Goal: Use online tool/utility: Use online tool/utility

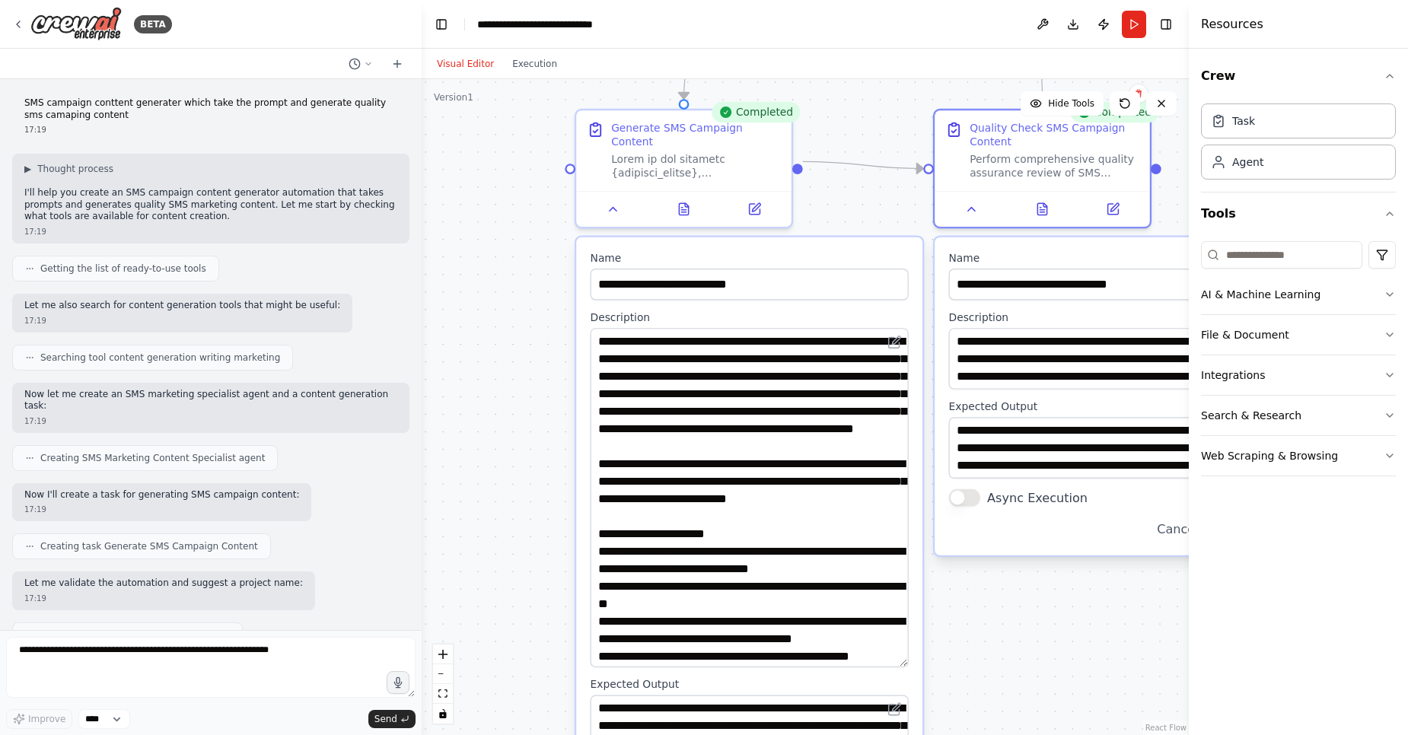
click at [864, 88] on div ".deletable-edge-delete-btn { width: 20px; height: 20px; border: 0px solid #ffff…" at bounding box center [804, 407] width 767 height 656
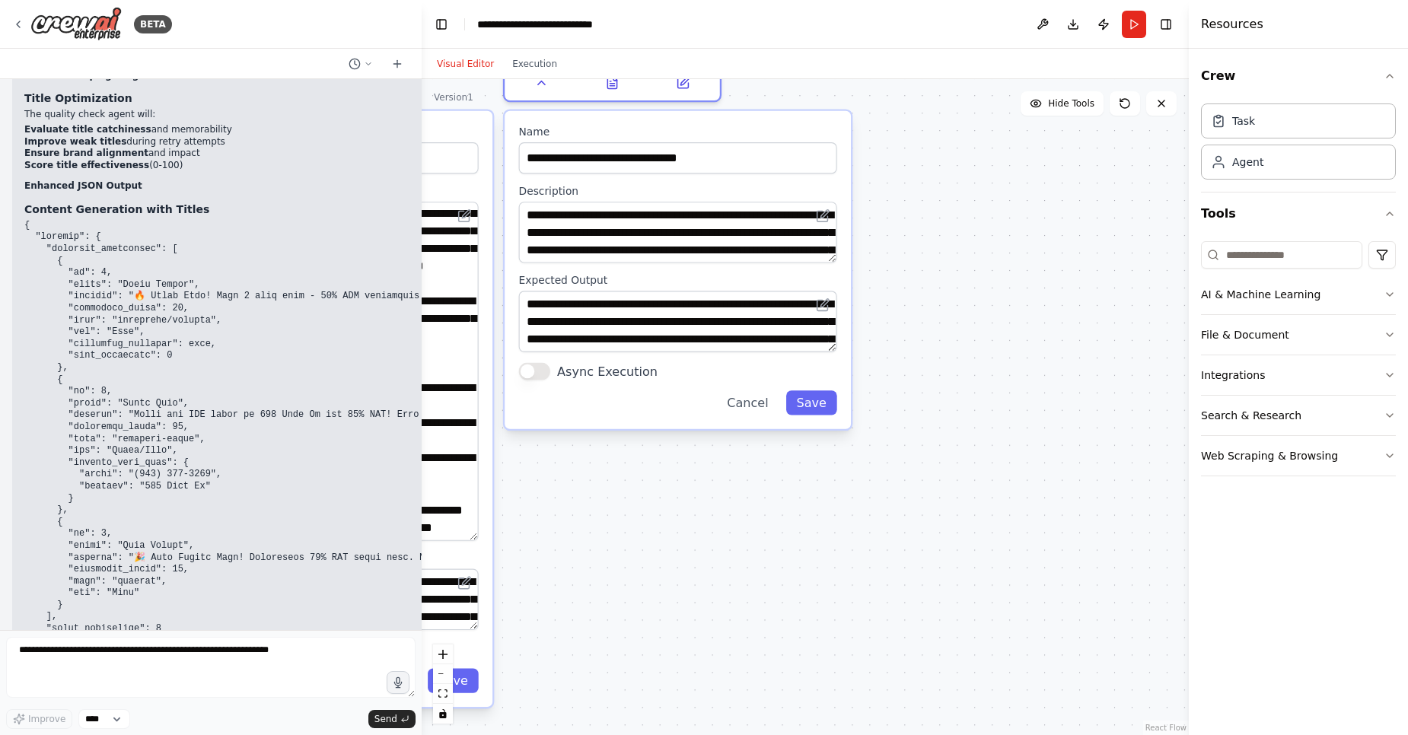
drag, startPoint x: 991, startPoint y: 638, endPoint x: 567, endPoint y: 565, distance: 430.2
click at [567, 565] on div ".deletable-edge-delete-btn { width: 20px; height: 20px; border: 0px solid #ffff…" at bounding box center [804, 407] width 767 height 656
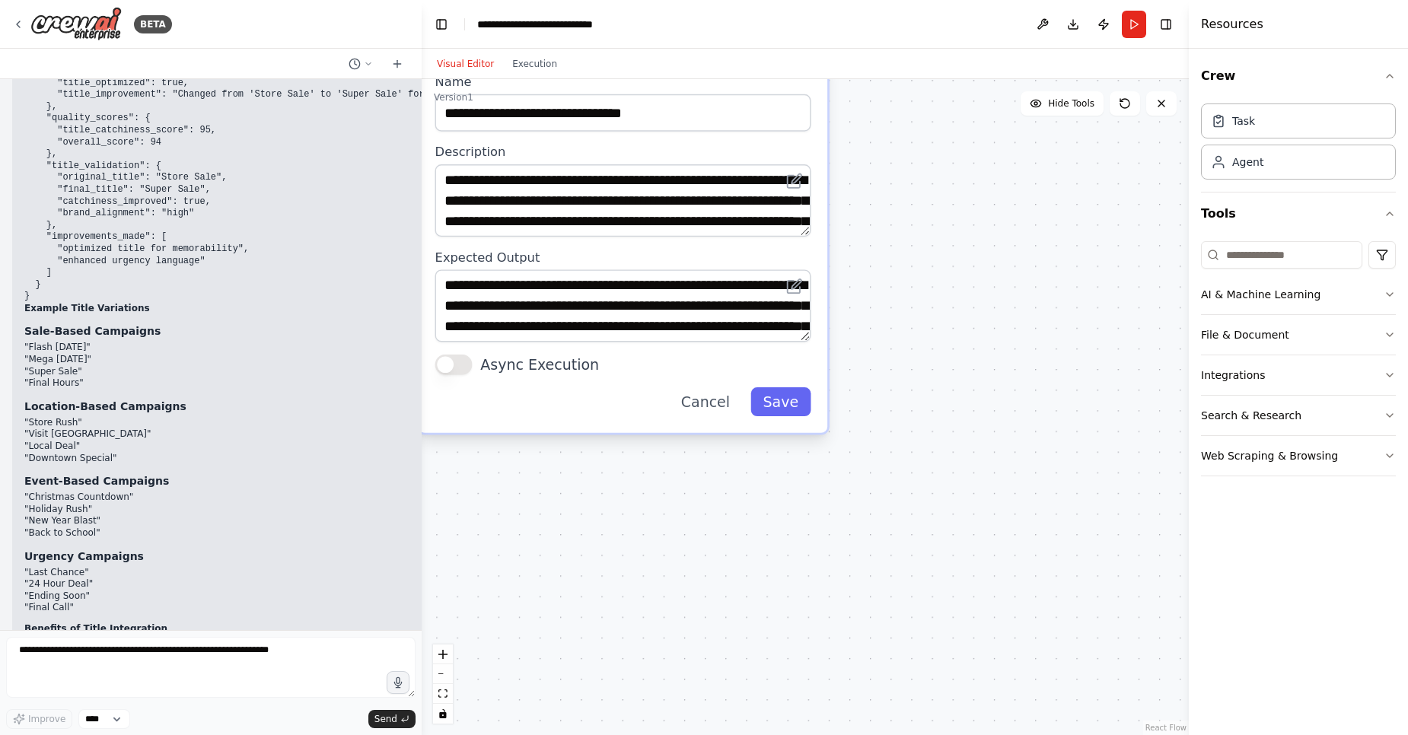
scroll to position [8594, 0]
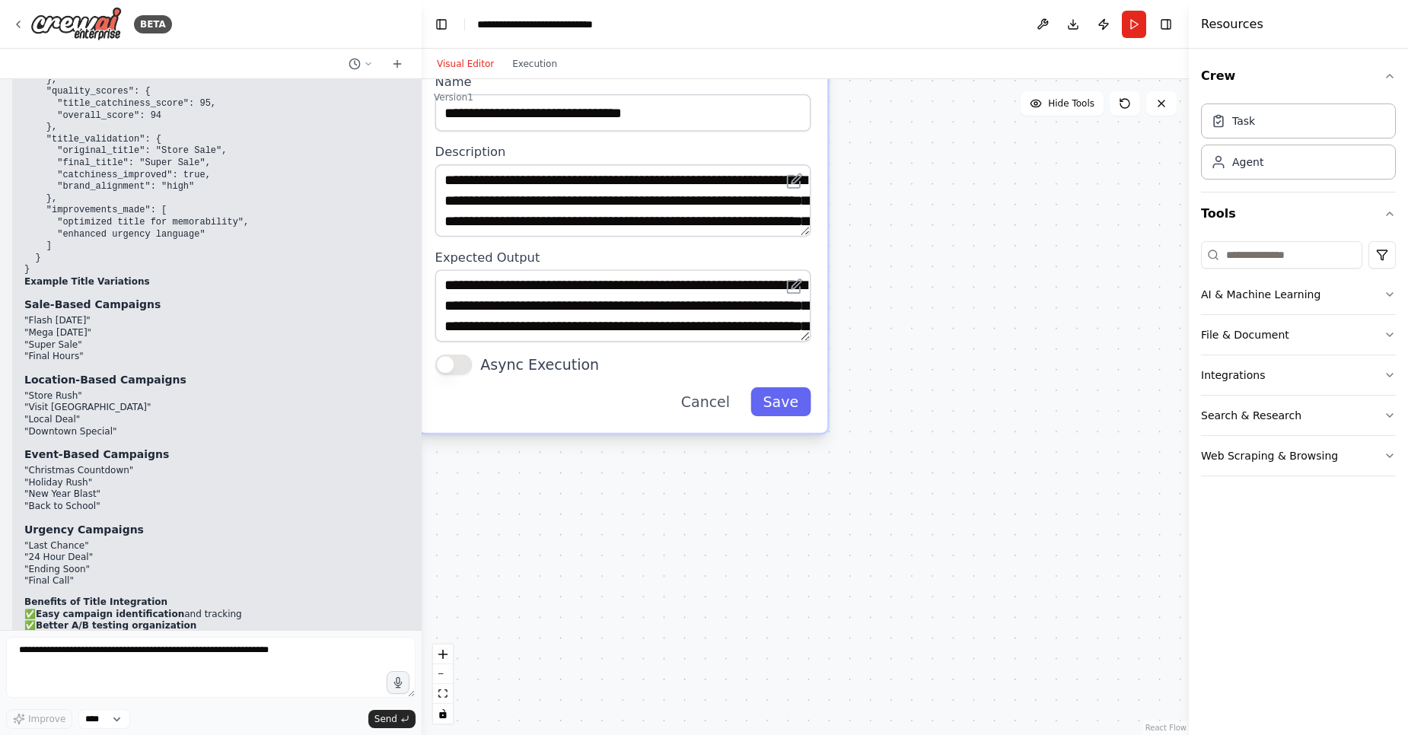
drag, startPoint x: 179, startPoint y: 572, endPoint x: 41, endPoint y: 581, distance: 138.0
click at [41, 609] on p "✅ Easy campaign identification and tracking ✅ Better A/B testing organization ✅…" at bounding box center [306, 645] width 565 height 72
click at [125, 668] on strong "Quality-checked for catchiness" at bounding box center [115, 673] width 158 height 11
click at [125, 656] on strong "Improved campaign reporting" at bounding box center [113, 661] width 154 height 11
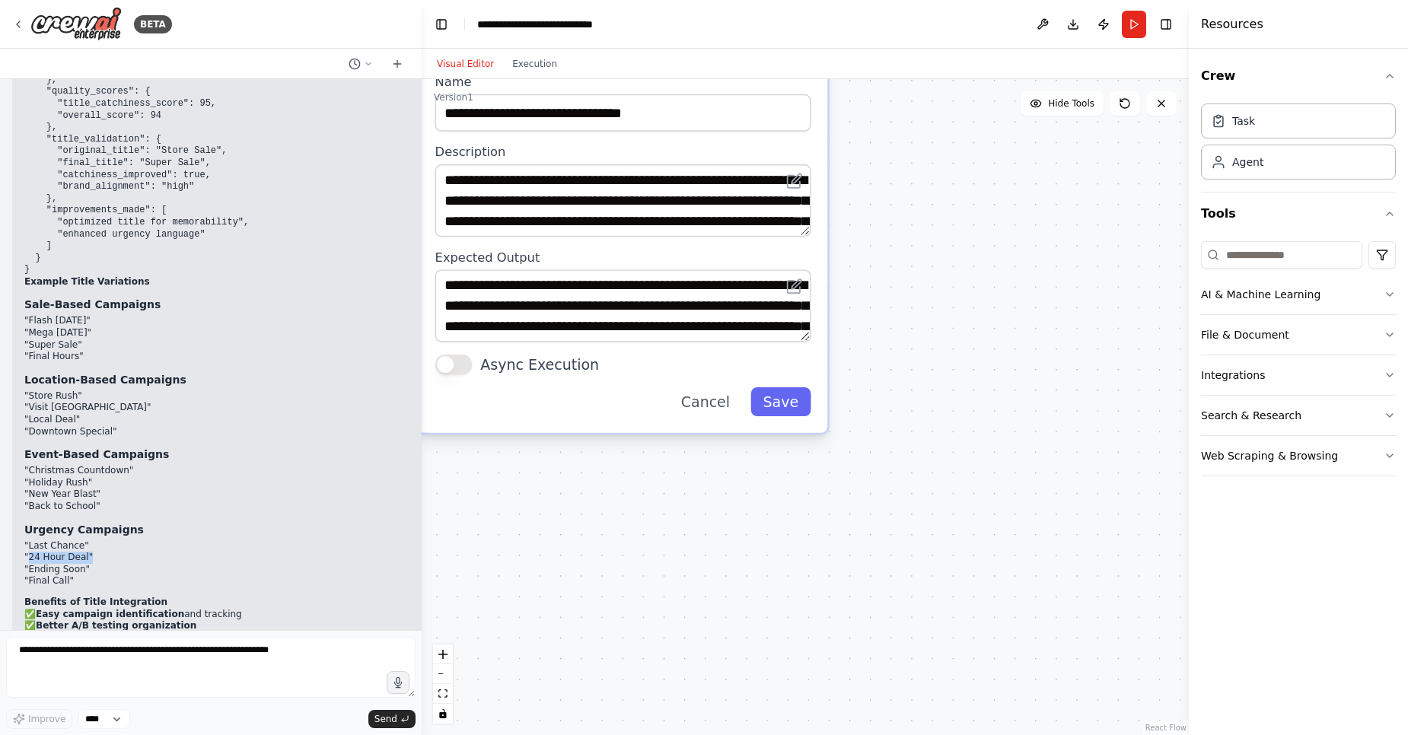
drag, startPoint x: 27, startPoint y: 460, endPoint x: 117, endPoint y: 460, distance: 90.5
click at [117, 552] on li ""24 Hour Deal"" at bounding box center [306, 558] width 565 height 12
click at [118, 552] on li ""24 Hour Deal"" at bounding box center [306, 558] width 565 height 12
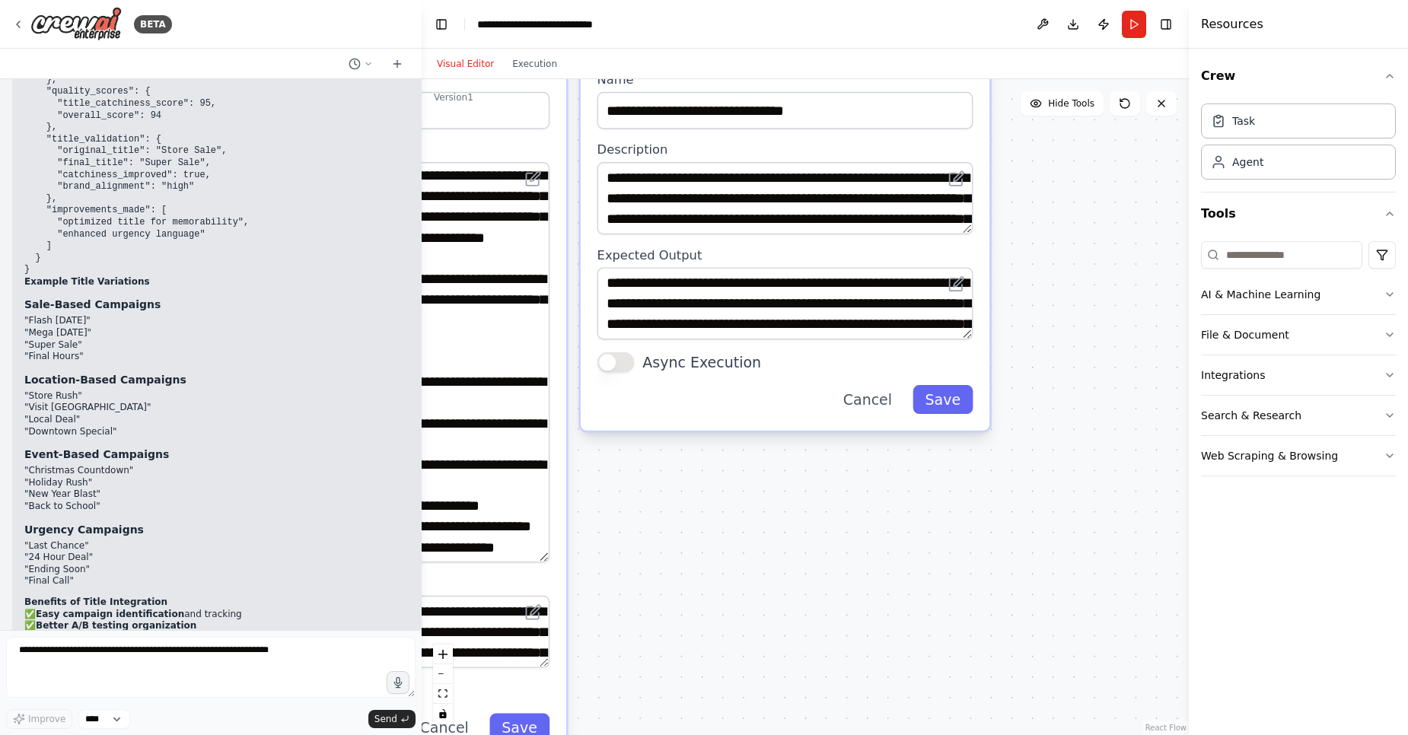
drag, startPoint x: 609, startPoint y: 555, endPoint x: 660, endPoint y: 590, distance: 61.8
click at [857, 541] on div ".deletable-edge-delete-btn { width: 20px; height: 20px; border: 0px solid #ffff…" at bounding box center [804, 407] width 767 height 656
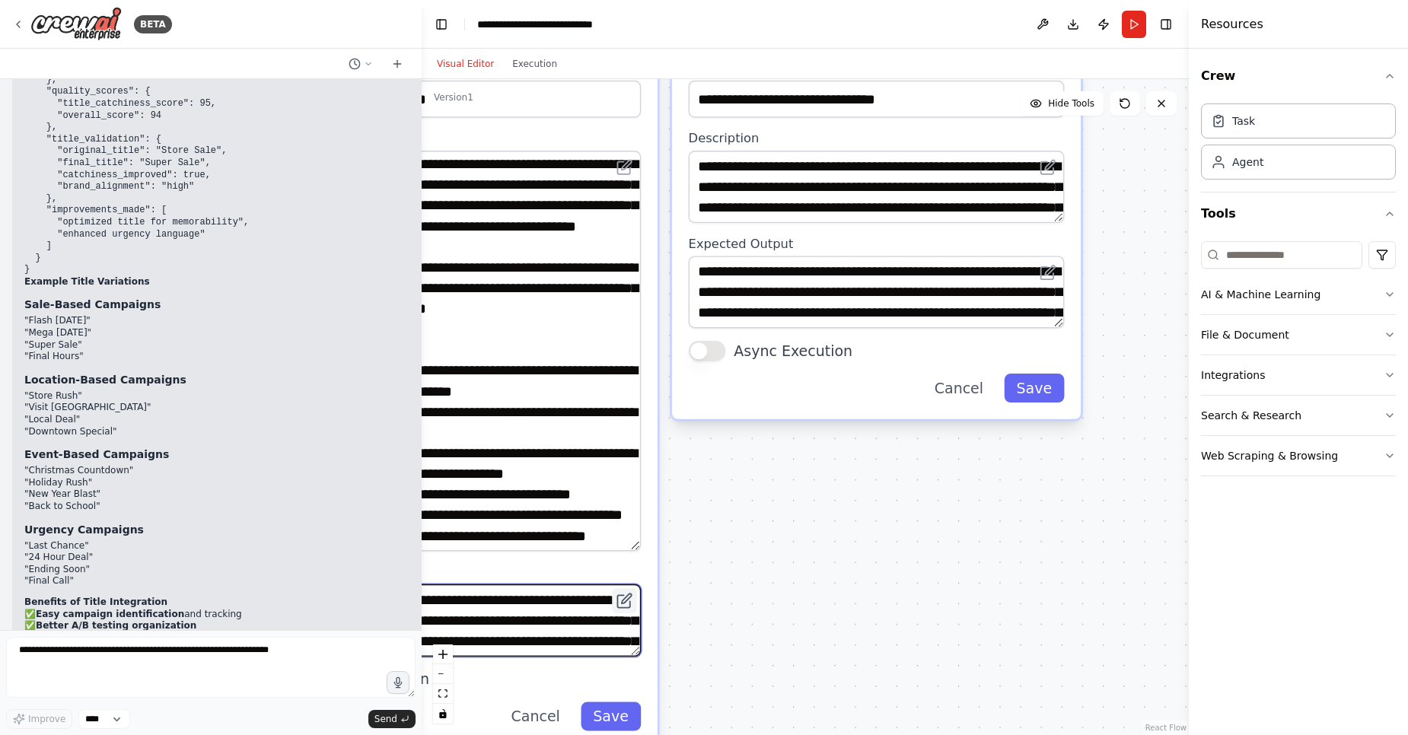
drag, startPoint x: 694, startPoint y: 586, endPoint x: 629, endPoint y: 594, distance: 65.2
drag, startPoint x: 716, startPoint y: 582, endPoint x: 796, endPoint y: 582, distance: 79.9
type textarea "**********"
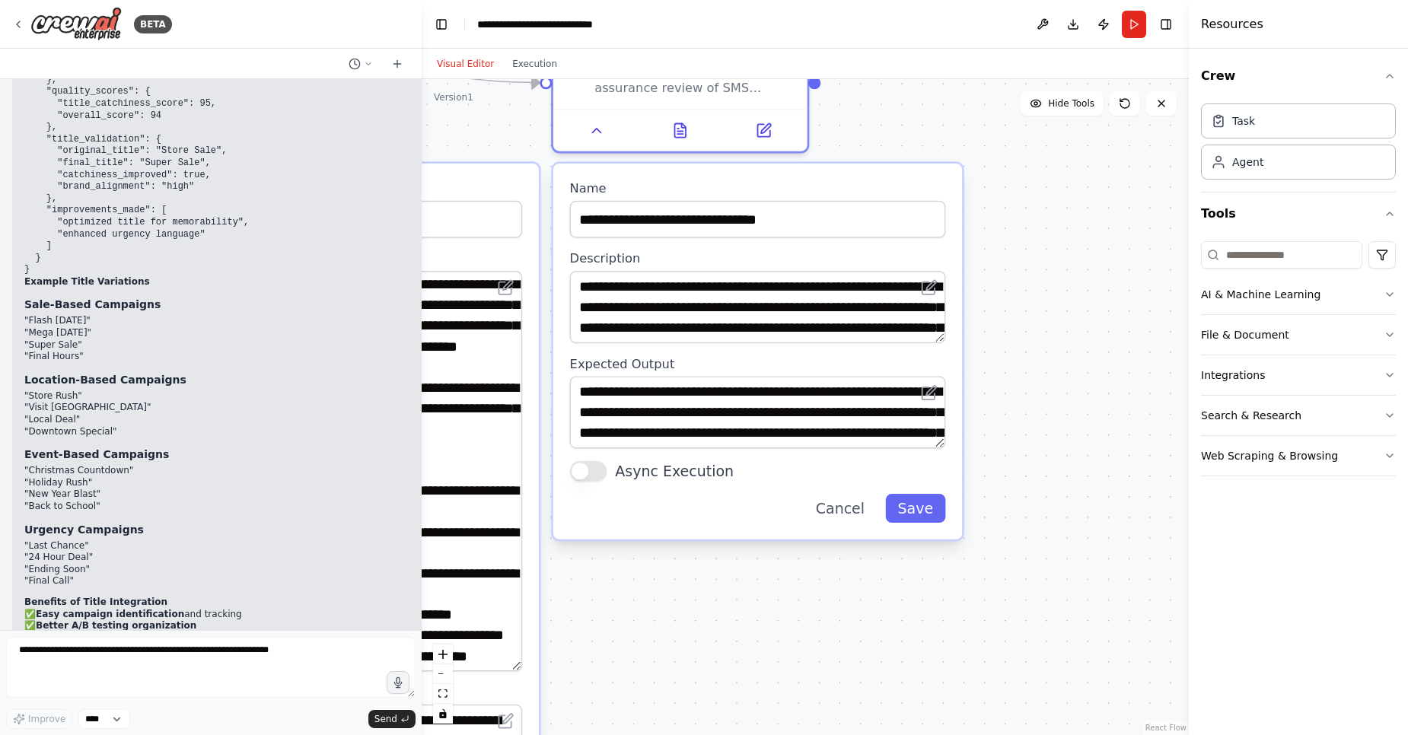
drag, startPoint x: 885, startPoint y: 506, endPoint x: 729, endPoint y: 647, distance: 210.6
click at [729, 647] on div ".deletable-edge-delete-btn { width: 20px; height: 20px; border: 0px solid #ffff…" at bounding box center [804, 407] width 767 height 656
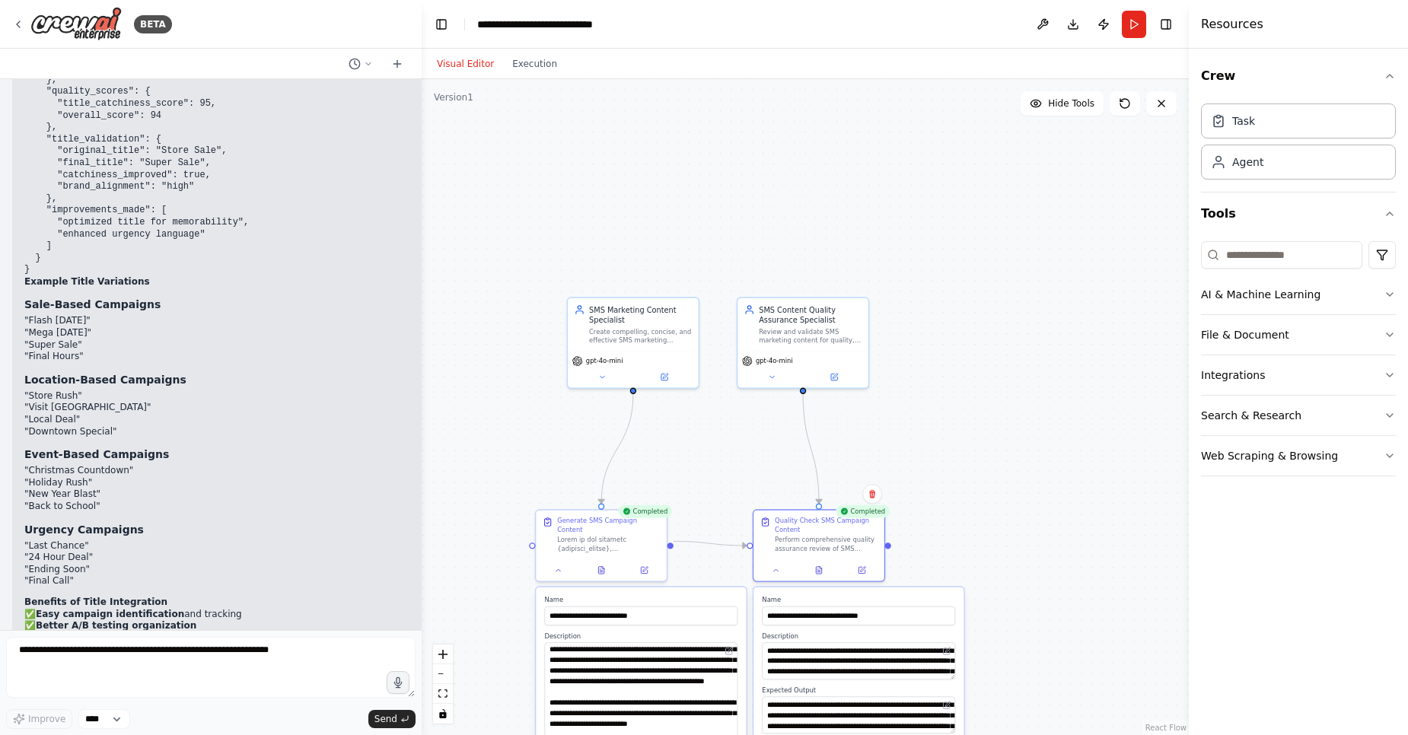
drag, startPoint x: 1086, startPoint y: 212, endPoint x: 1073, endPoint y: 425, distance: 213.5
click at [1073, 425] on div ".deletable-edge-delete-btn { width: 20px; height: 20px; border: 0px solid #ffff…" at bounding box center [804, 407] width 767 height 656
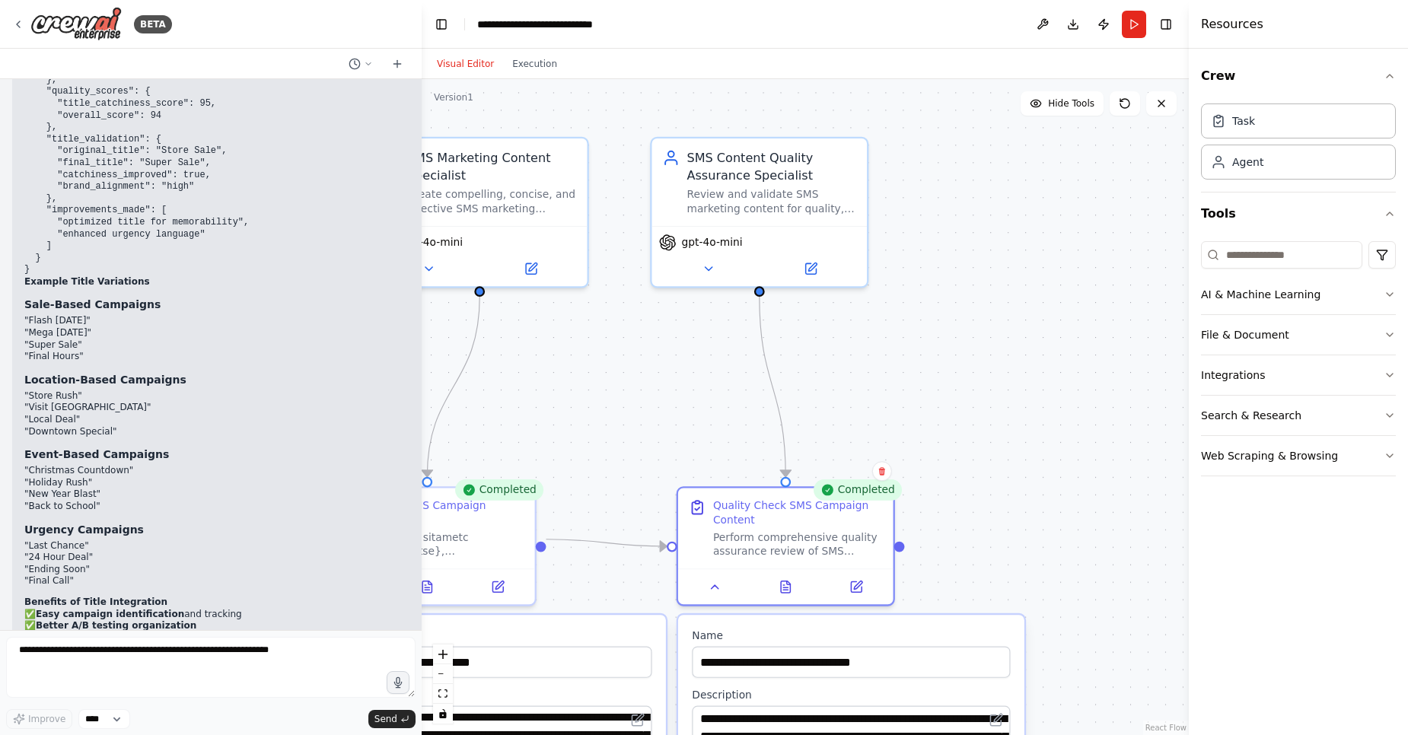
drag, startPoint x: 883, startPoint y: 381, endPoint x: 1075, endPoint y: 490, distance: 221.1
click at [1075, 490] on div ".deletable-edge-delete-btn { width: 20px; height: 20px; border: 0px solid #ffff…" at bounding box center [804, 407] width 767 height 656
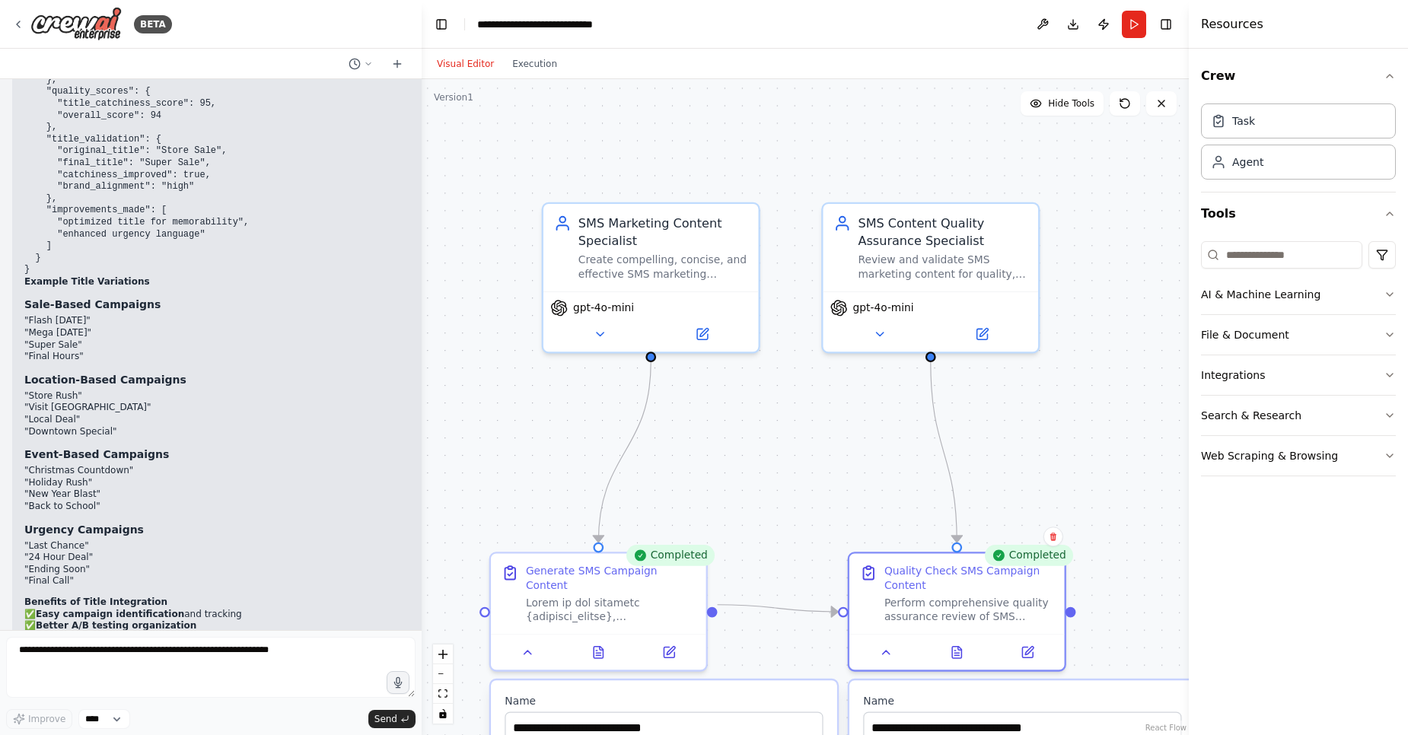
drag, startPoint x: 498, startPoint y: 456, endPoint x: 512, endPoint y: 431, distance: 29.0
click at [512, 431] on div ".deletable-edge-delete-btn { width: 20px; height: 20px; border: 0px solid #ffff…" at bounding box center [804, 407] width 767 height 656
click at [530, 67] on button "Execution" at bounding box center [534, 64] width 63 height 18
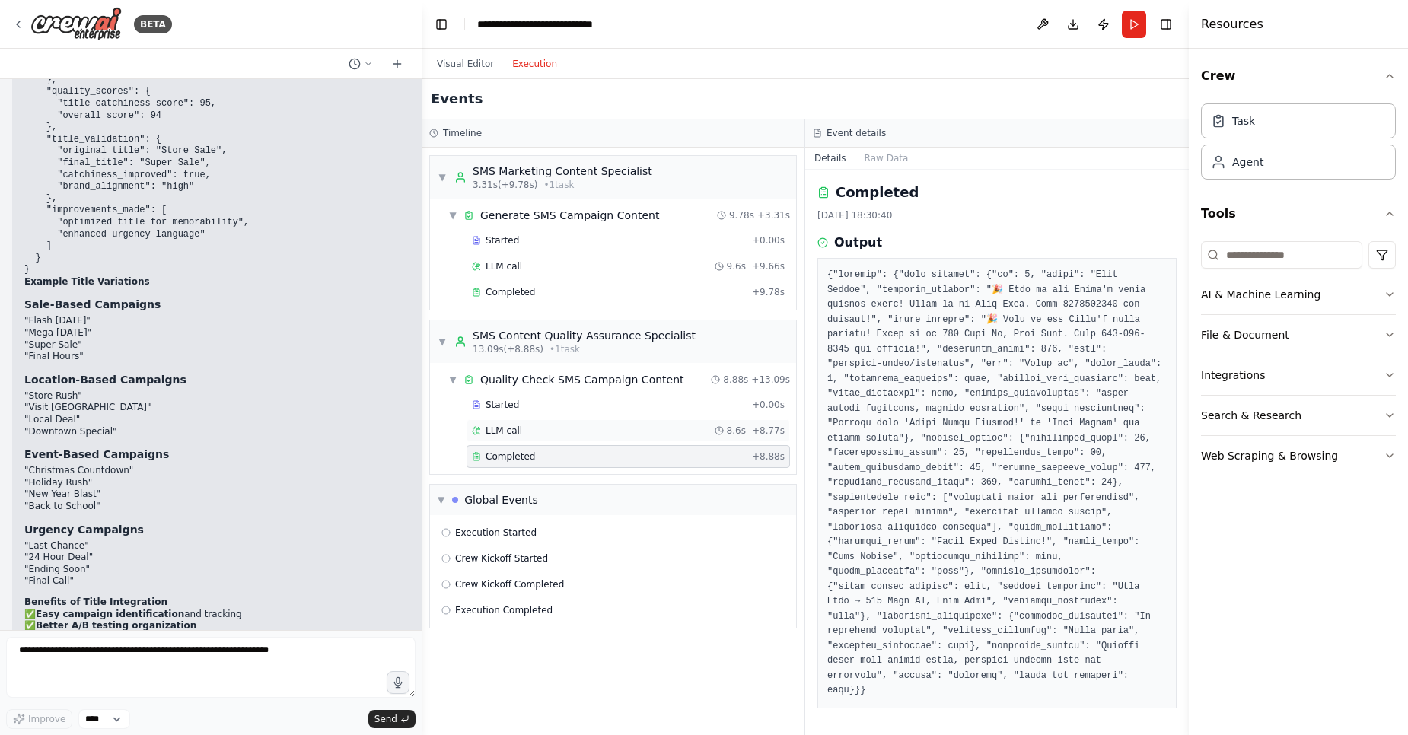
click at [501, 427] on span "LLM call" at bounding box center [503, 431] width 37 height 12
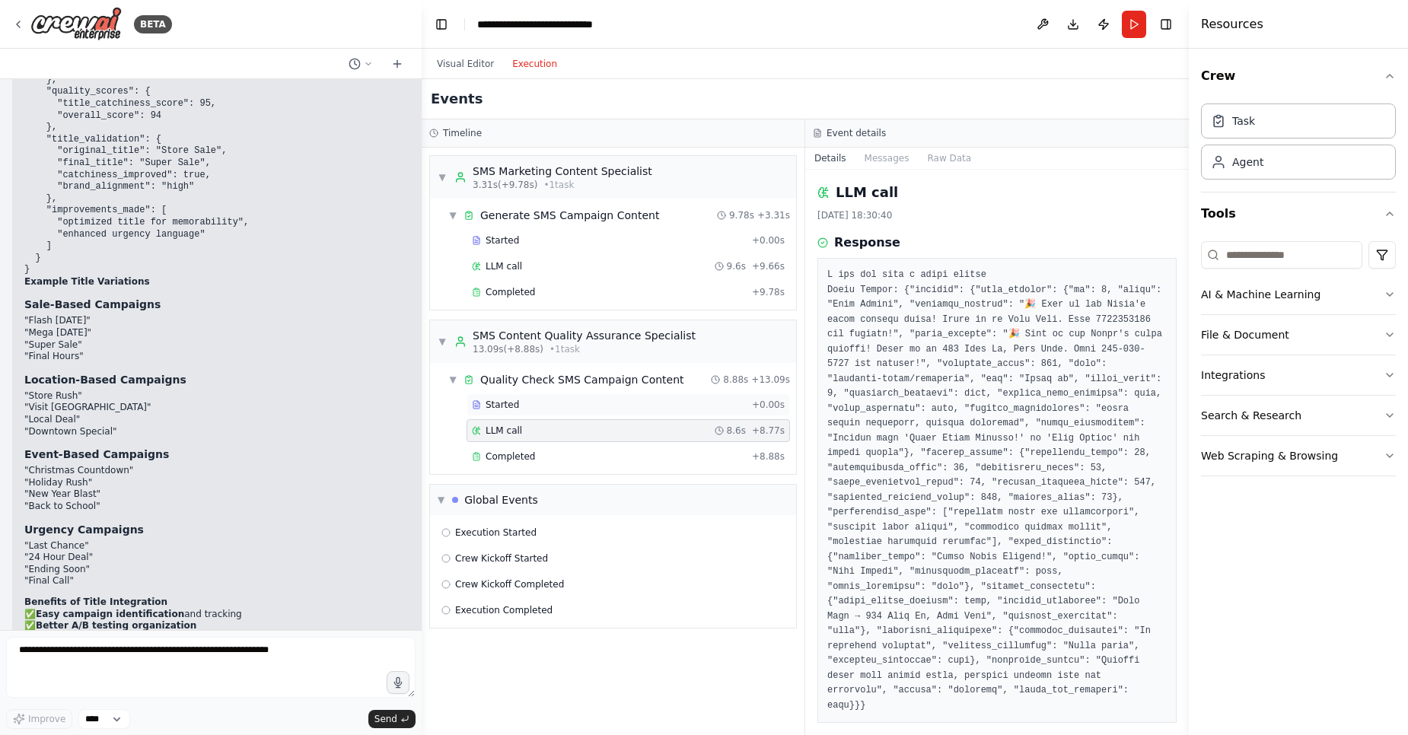
click at [484, 405] on div "Started" at bounding box center [609, 405] width 274 height 12
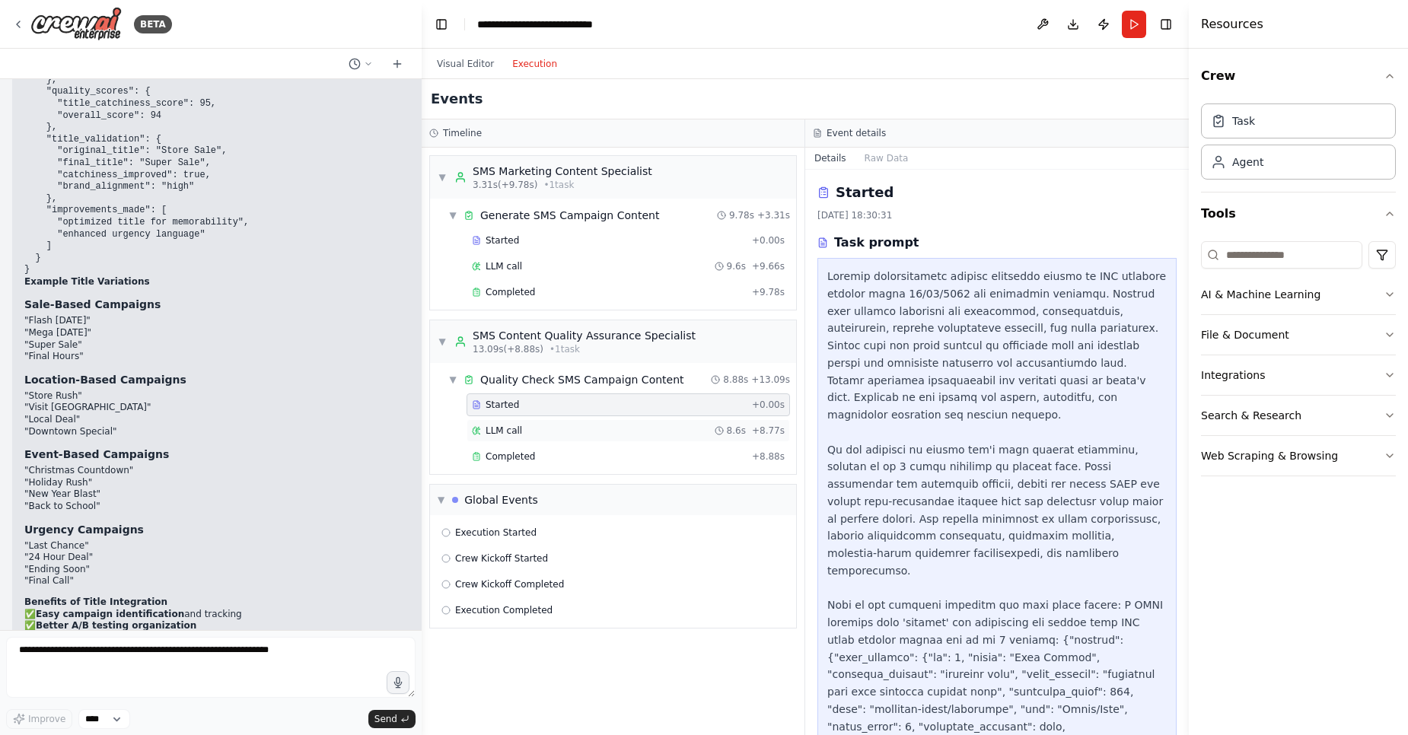
click at [509, 434] on span "LLM call" at bounding box center [503, 431] width 37 height 12
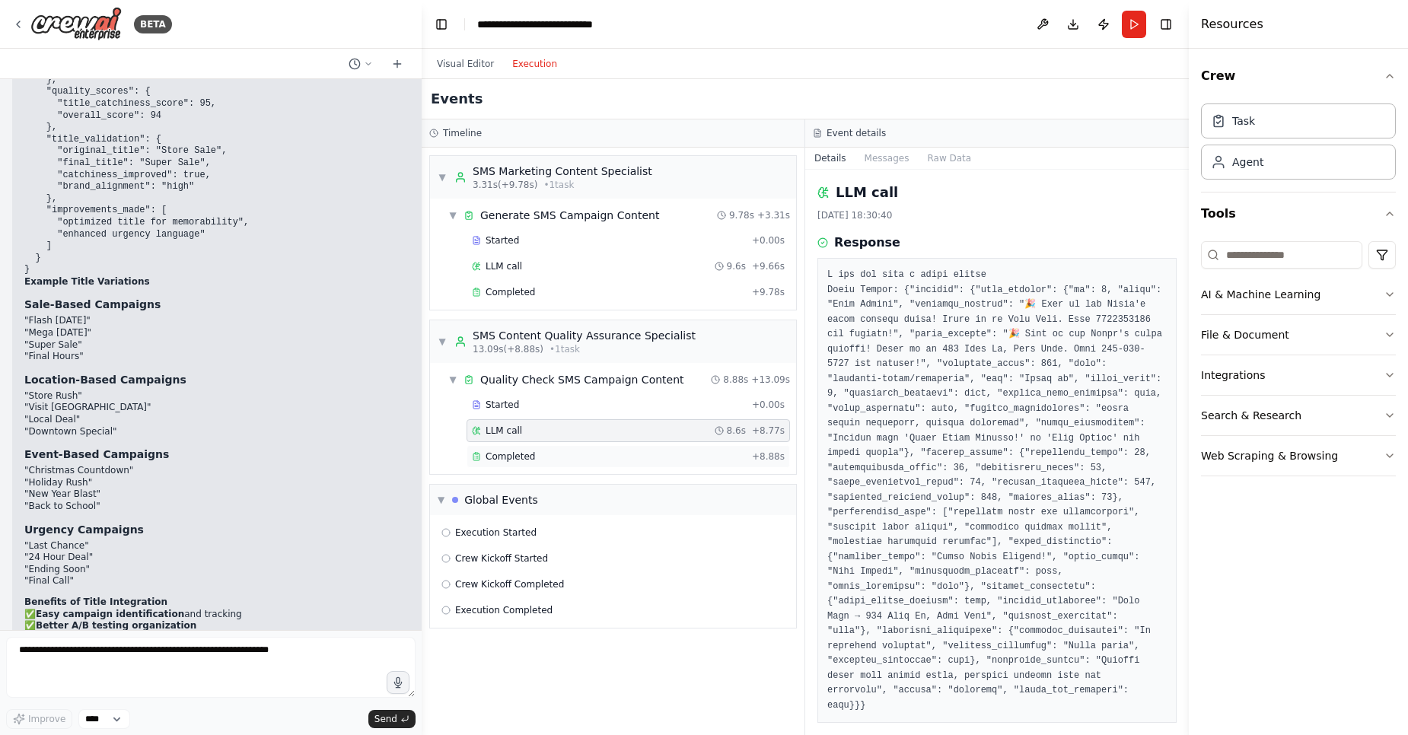
click at [539, 453] on div "Completed" at bounding box center [609, 456] width 274 height 12
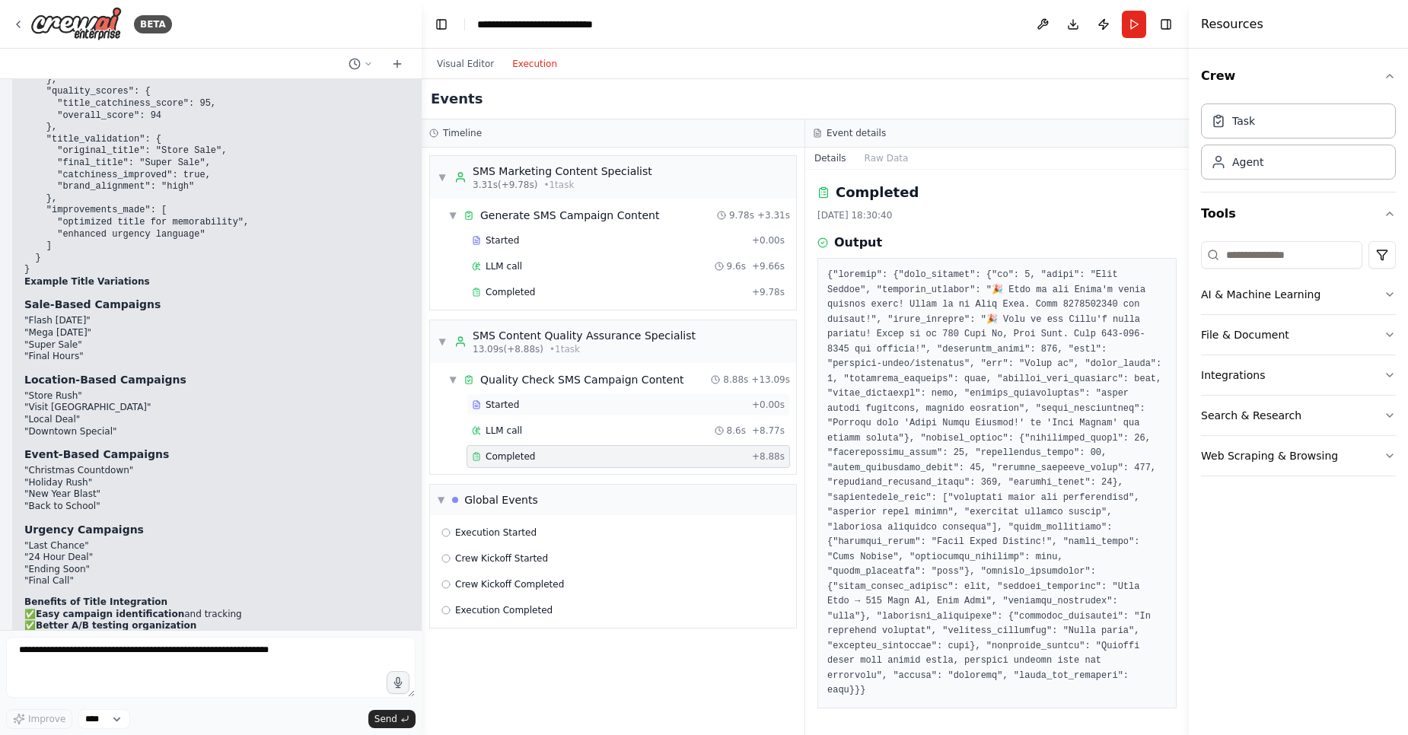
click at [531, 401] on div "Started" at bounding box center [609, 405] width 274 height 12
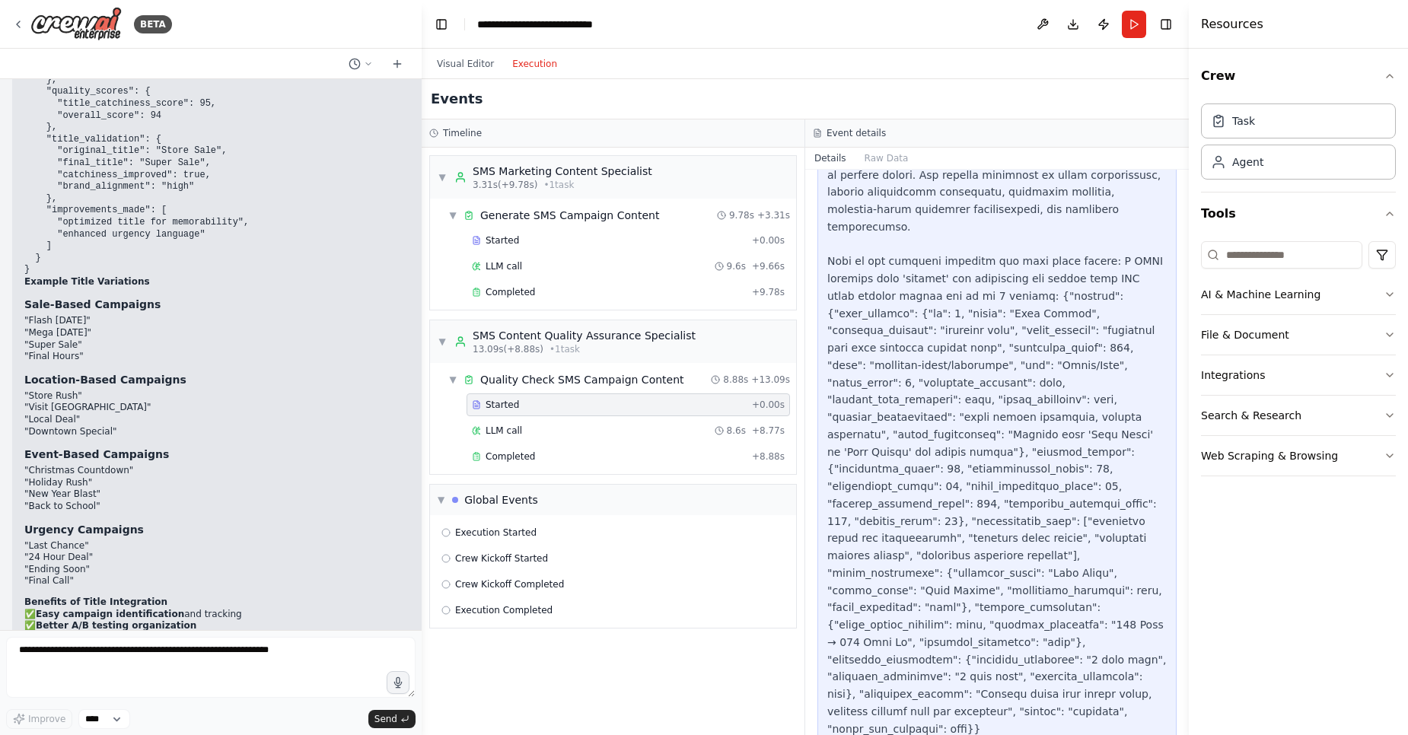
scroll to position [346, 0]
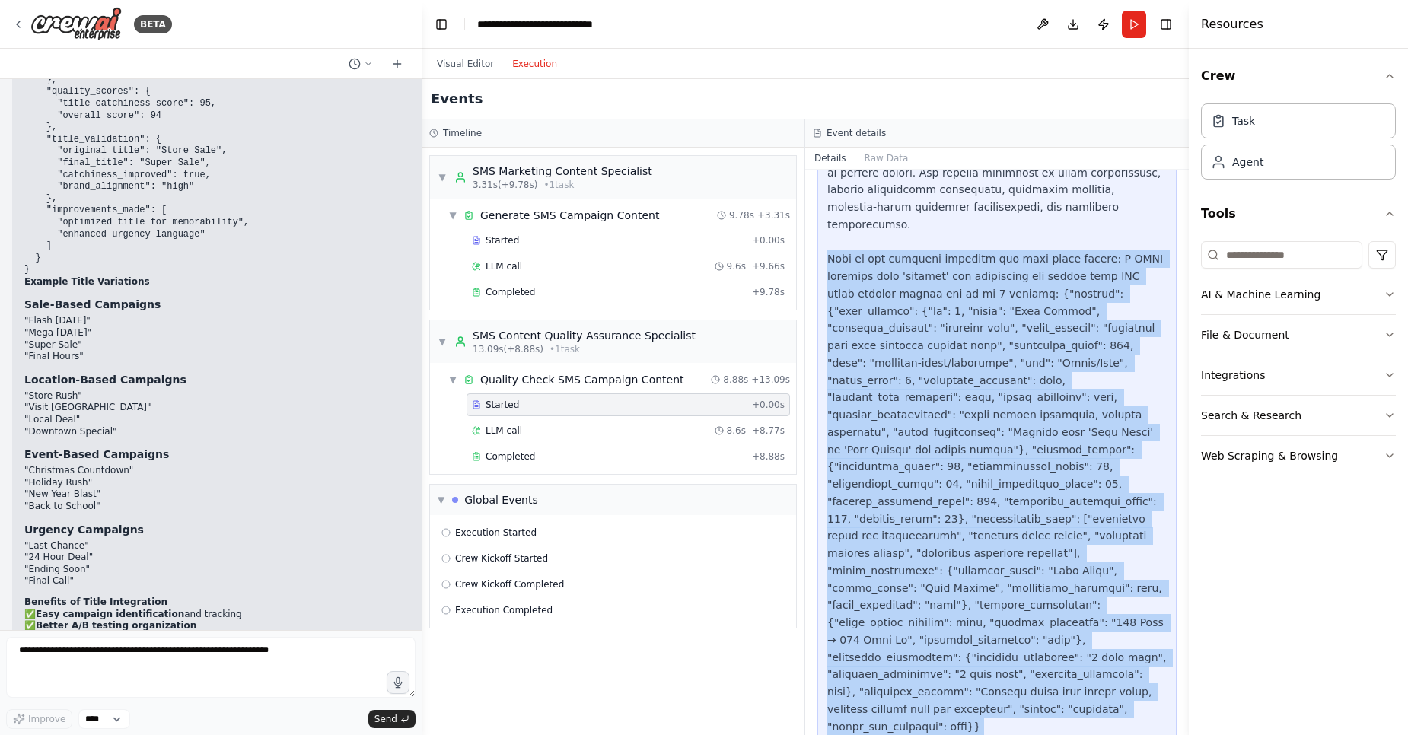
drag, startPoint x: 915, startPoint y: 692, endPoint x: 808, endPoint y: 218, distance: 486.0
click at [808, 218] on div "Started [DATE] 18:30:31 Task prompt" at bounding box center [996, 452] width 383 height 565
click at [969, 352] on div at bounding box center [996, 346] width 339 height 848
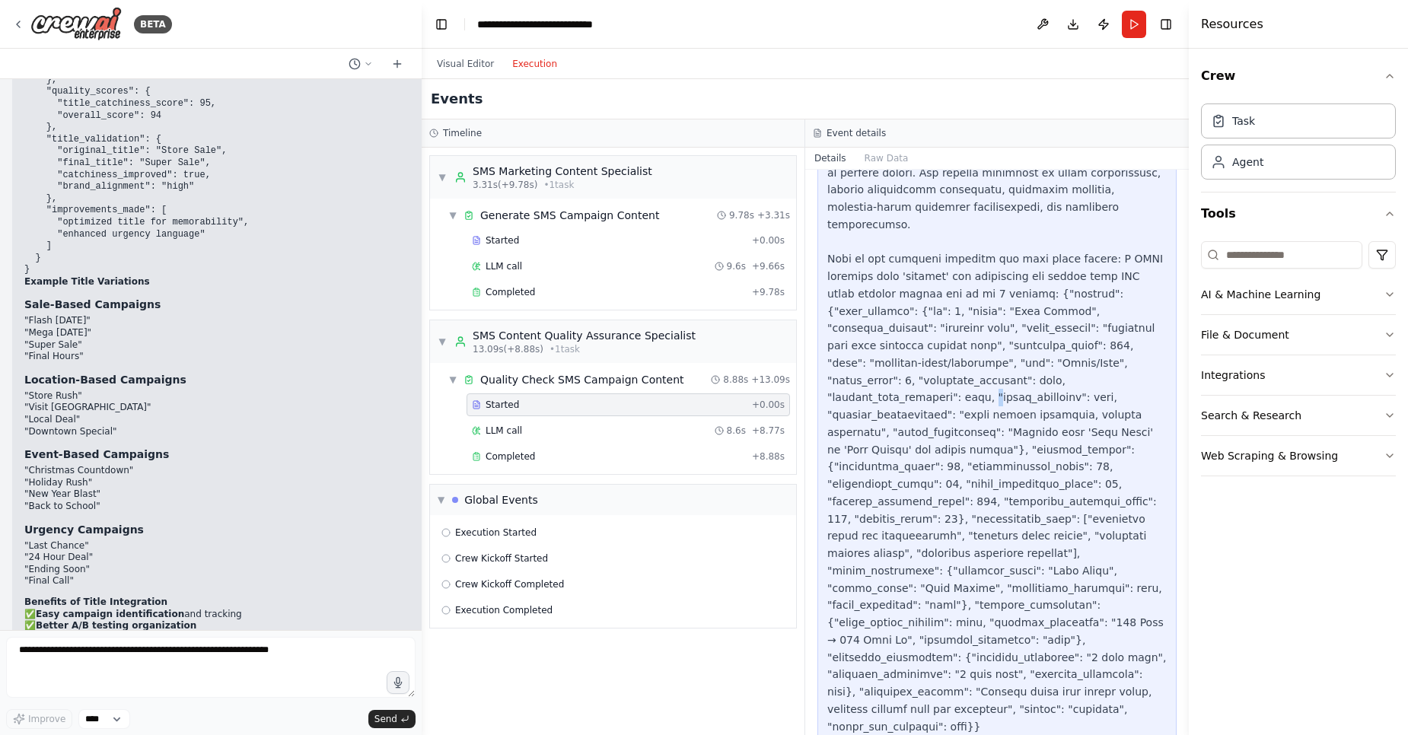
click at [969, 352] on div at bounding box center [996, 346] width 339 height 848
click at [969, 357] on div at bounding box center [996, 346] width 339 height 848
click at [963, 420] on div at bounding box center [996, 346] width 339 height 848
drag, startPoint x: 964, startPoint y: 425, endPoint x: 964, endPoint y: 460, distance: 34.2
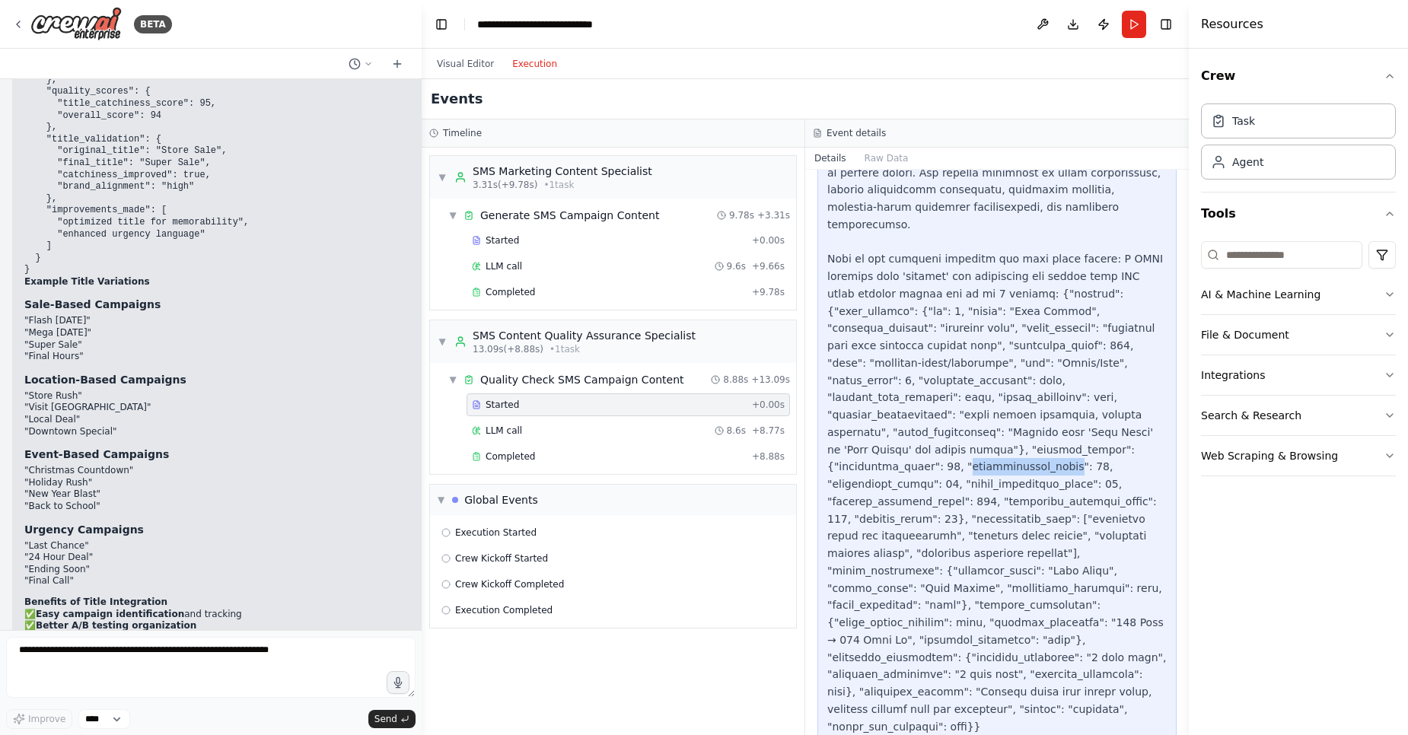
click at [964, 434] on div at bounding box center [996, 346] width 339 height 848
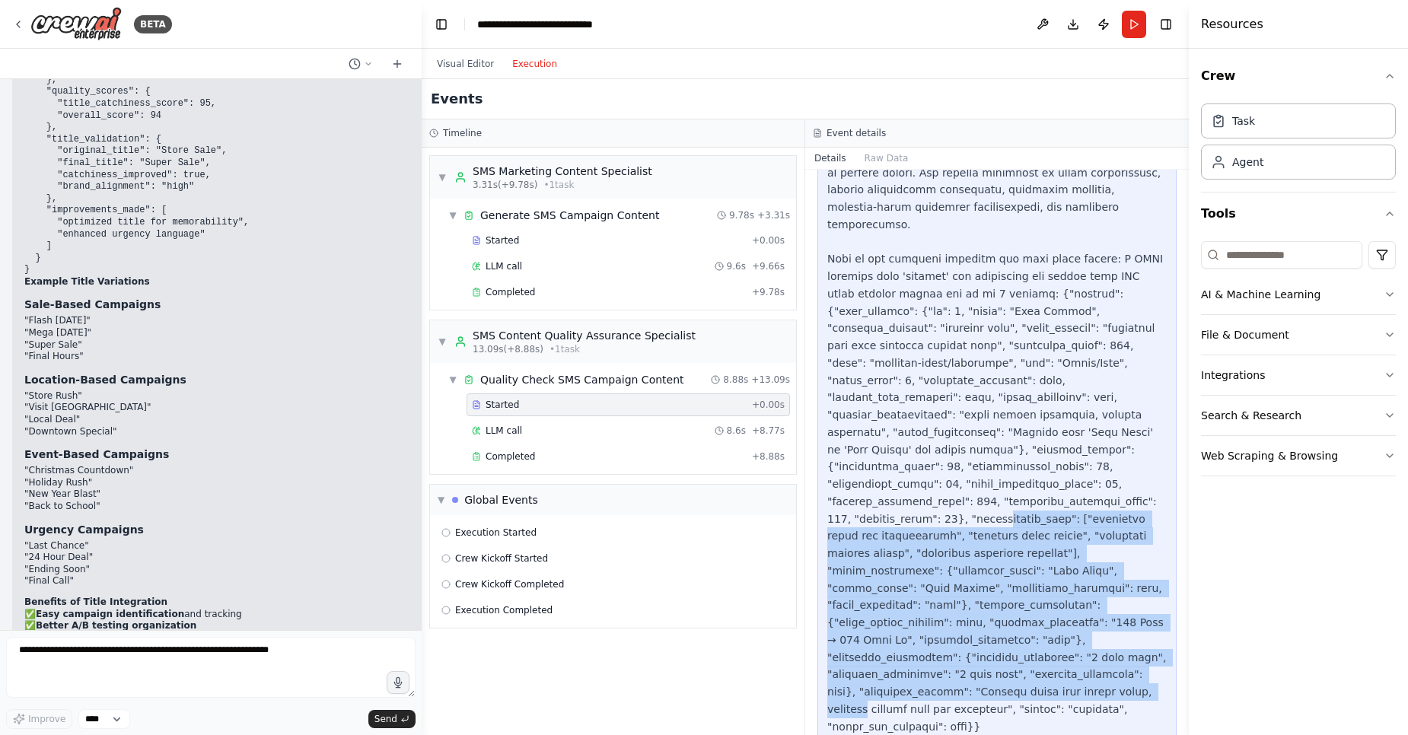
drag, startPoint x: 970, startPoint y: 543, endPoint x: 978, endPoint y: 625, distance: 82.5
click at [978, 638] on div at bounding box center [996, 346] width 339 height 848
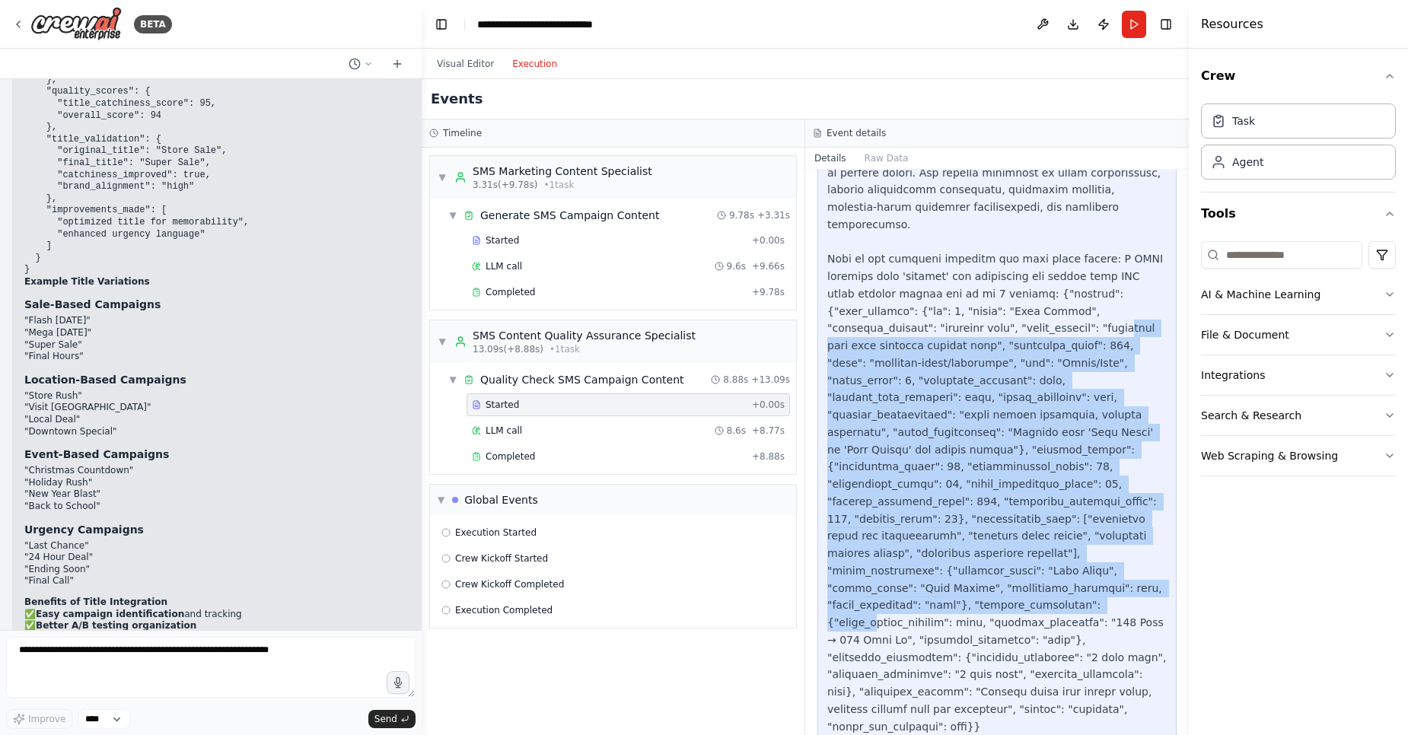
drag, startPoint x: 943, startPoint y: 291, endPoint x: 977, endPoint y: 552, distance: 263.1
click at [977, 552] on div at bounding box center [996, 346] width 339 height 848
copy div "ized text with verified contact info", "character_count": 145, "type": "locatio…"
